Goal: Task Accomplishment & Management: Manage account settings

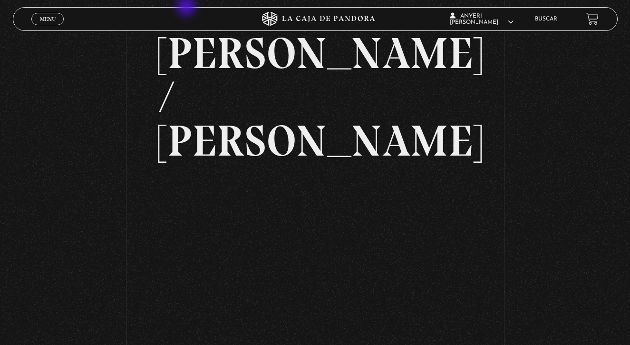
scroll to position [57, 0]
click at [52, 21] on span "Menu" at bounding box center [48, 19] width 16 height 6
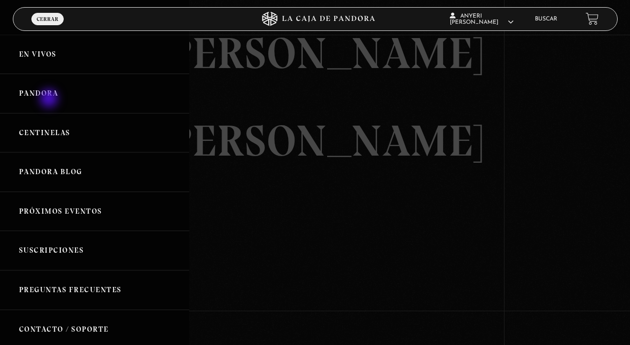
click at [50, 99] on link "Pandora" at bounding box center [94, 93] width 189 height 39
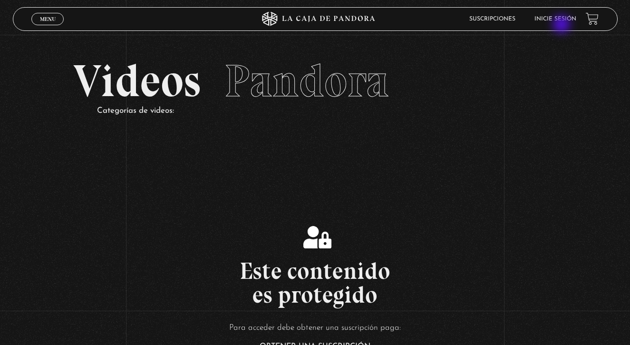
click at [562, 24] on li "Inicie sesión" at bounding box center [555, 18] width 42 height 15
click at [558, 22] on link "Inicie sesión" at bounding box center [555, 19] width 42 height 6
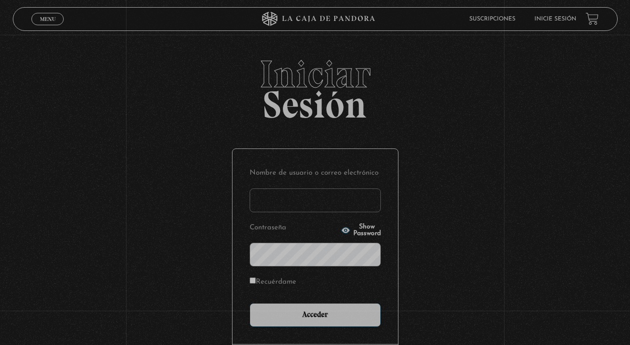
type input "[EMAIL_ADDRESS][DOMAIN_NAME]"
click at [315, 314] on input "Acceder" at bounding box center [315, 315] width 131 height 24
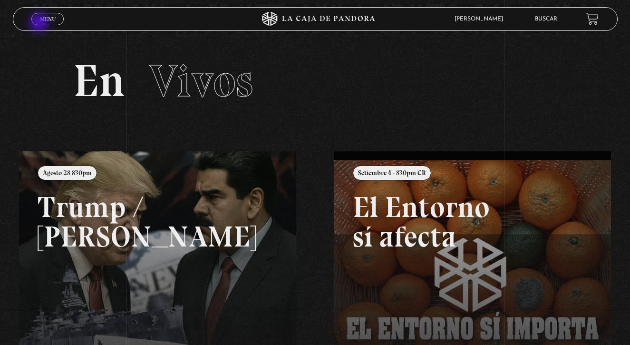
click at [40, 23] on link "Menu Cerrar" at bounding box center [47, 19] width 32 height 12
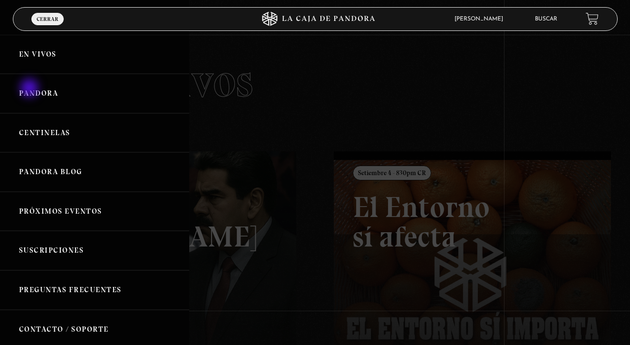
click at [30, 89] on link "Pandora" at bounding box center [94, 93] width 189 height 39
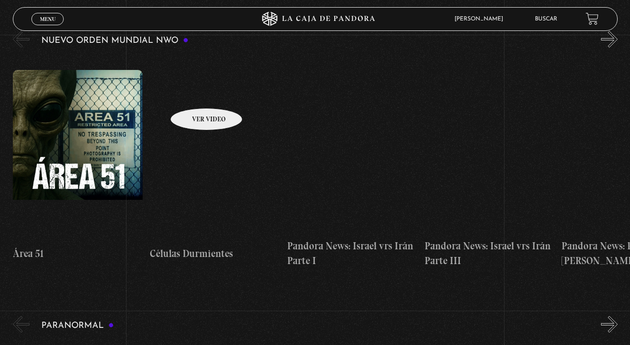
scroll to position [153, 0]
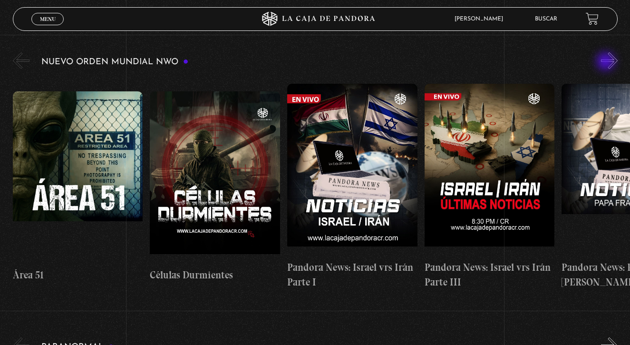
click at [606, 62] on button "»" at bounding box center [609, 60] width 17 height 17
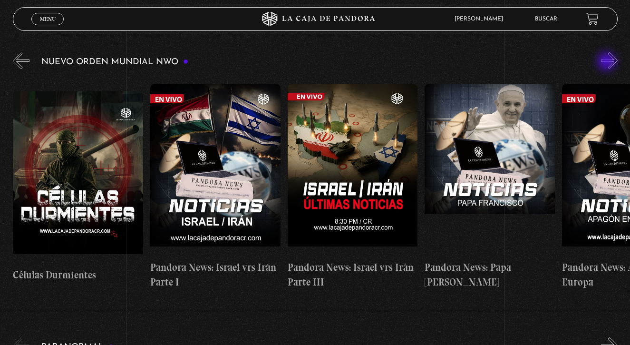
click at [607, 62] on button "»" at bounding box center [609, 60] width 17 height 17
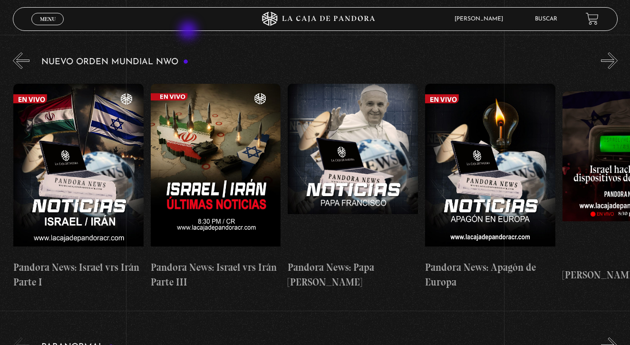
scroll to position [0, 274]
